Goal: Use online tool/utility: Utilize a website feature to perform a specific function

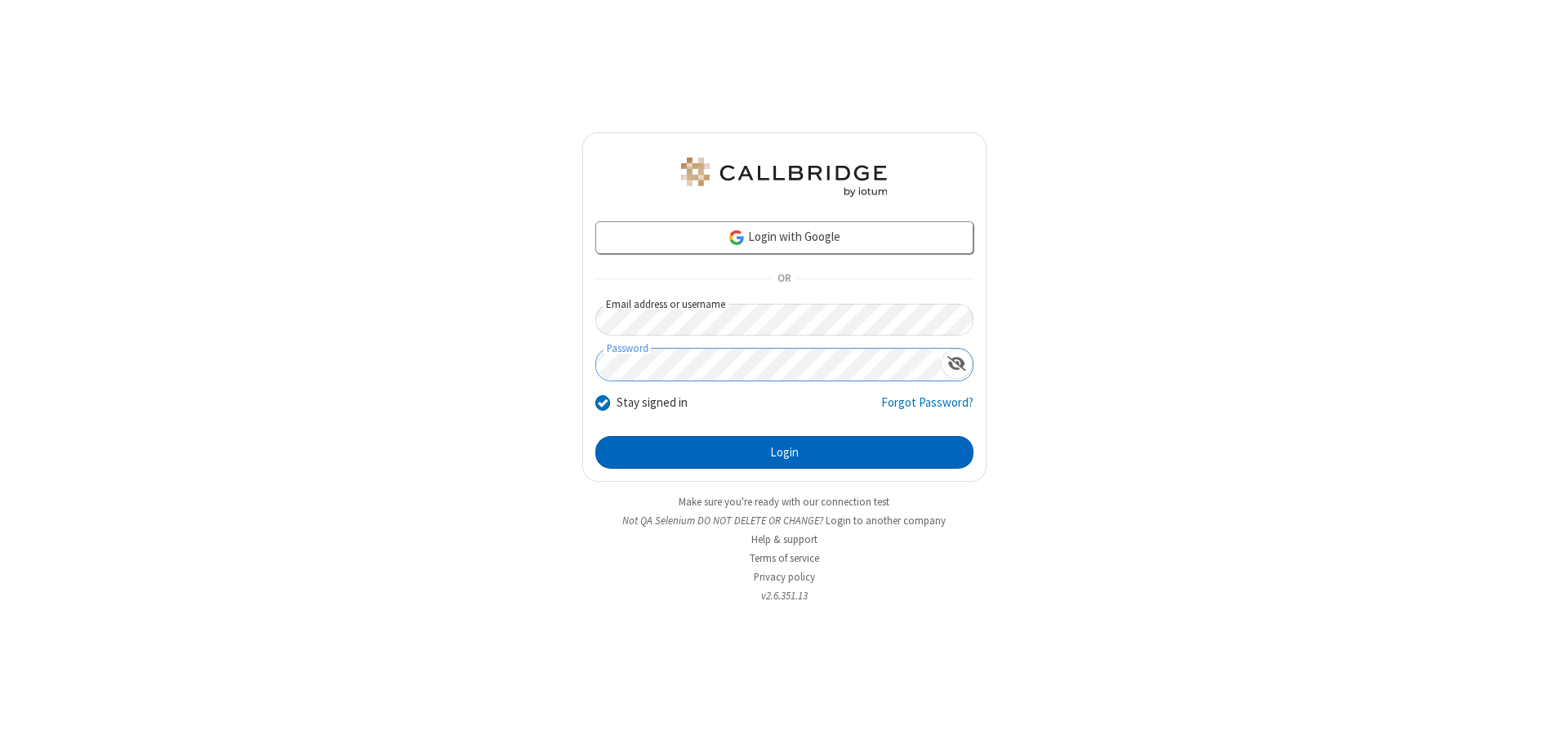
click at [784, 453] on button "Login" at bounding box center [784, 452] width 378 height 32
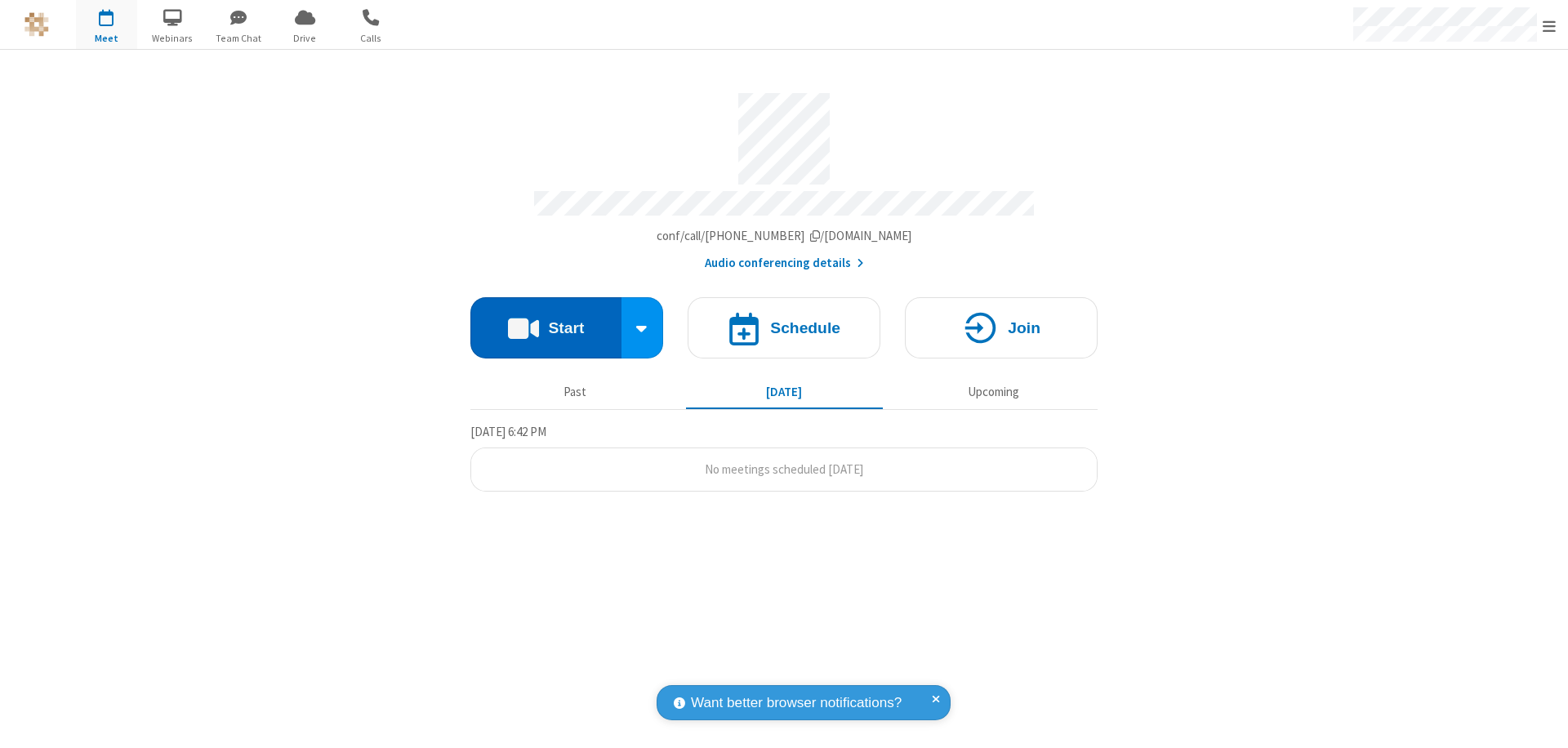
click at [546, 320] on button "Start" at bounding box center [546, 328] width 152 height 61
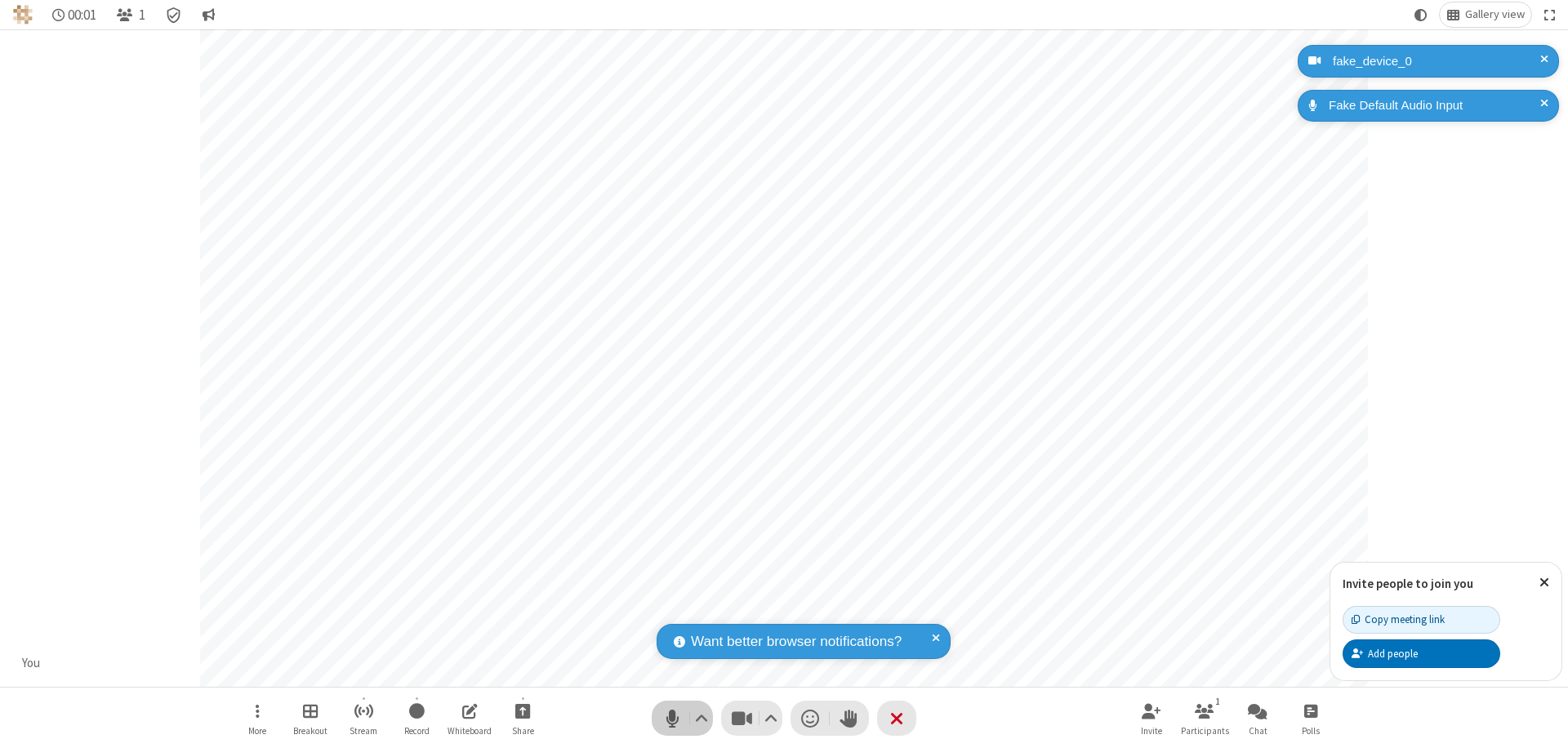
click at [672, 717] on span "Mute (⌘+Shift+A)" at bounding box center [672, 717] width 25 height 24
click at [672, 717] on span "Unmute (⌘+Shift+A)" at bounding box center [672, 717] width 25 height 24
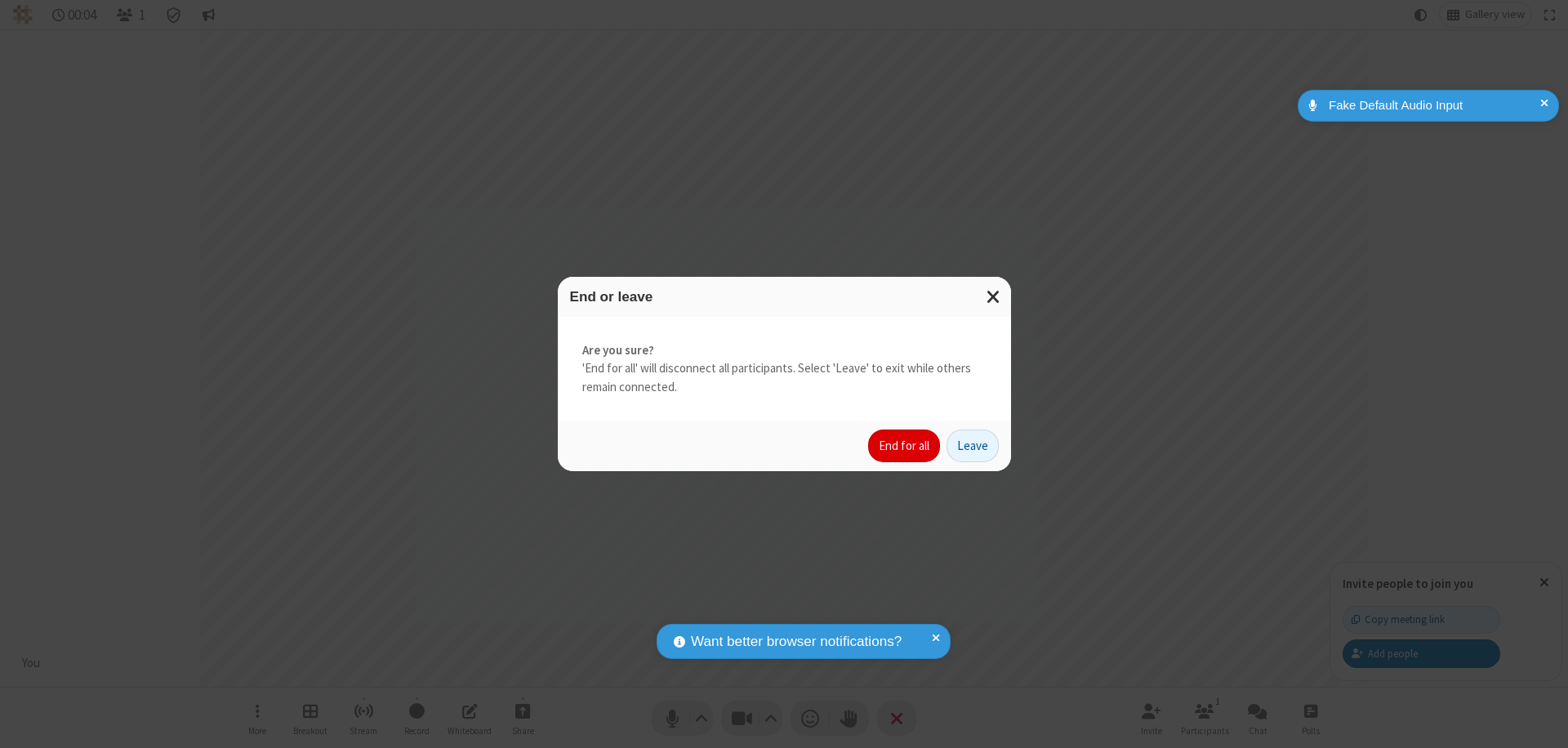
click at [905, 446] on button "End for all" at bounding box center [904, 445] width 72 height 32
